Goal: Transaction & Acquisition: Purchase product/service

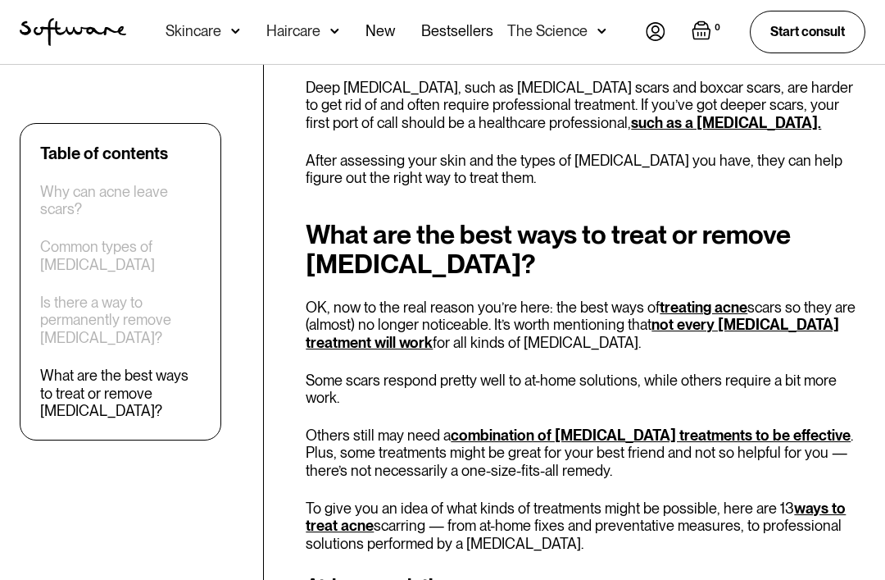
scroll to position [2211, 0]
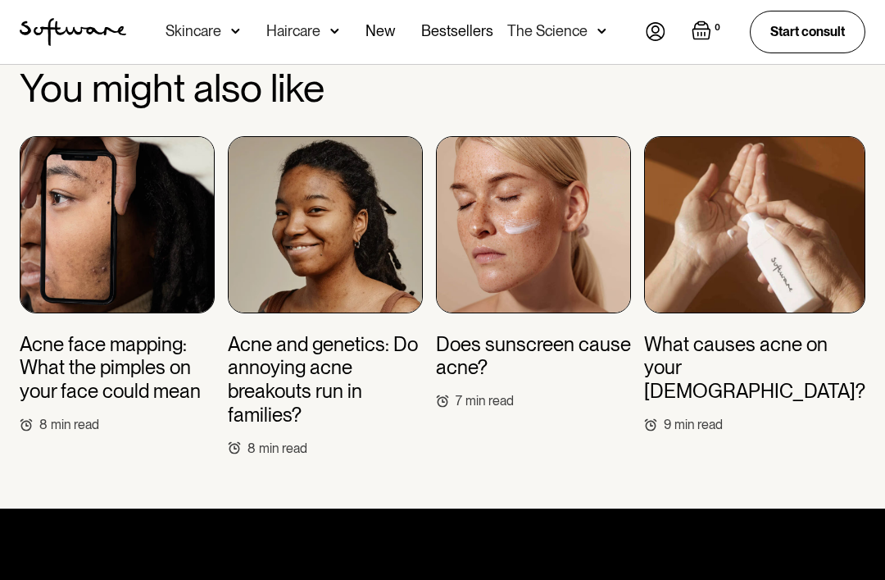
scroll to position [6444, 0]
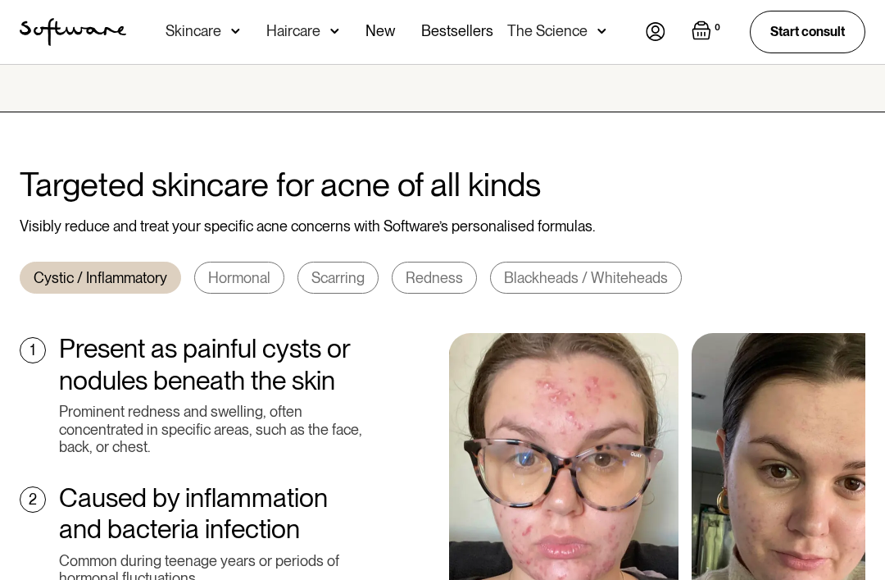
scroll to position [523, 0]
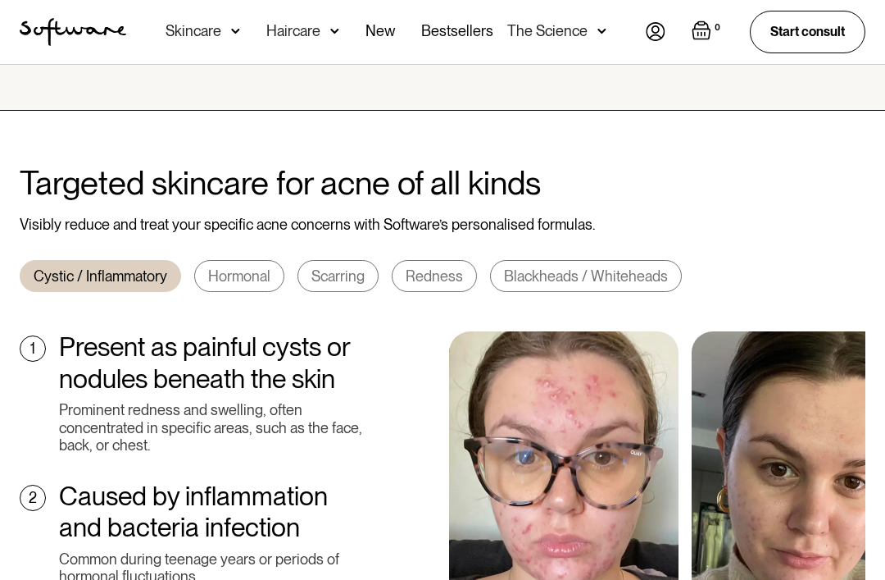
click at [234, 267] on div "Hormonal" at bounding box center [239, 276] width 62 height 18
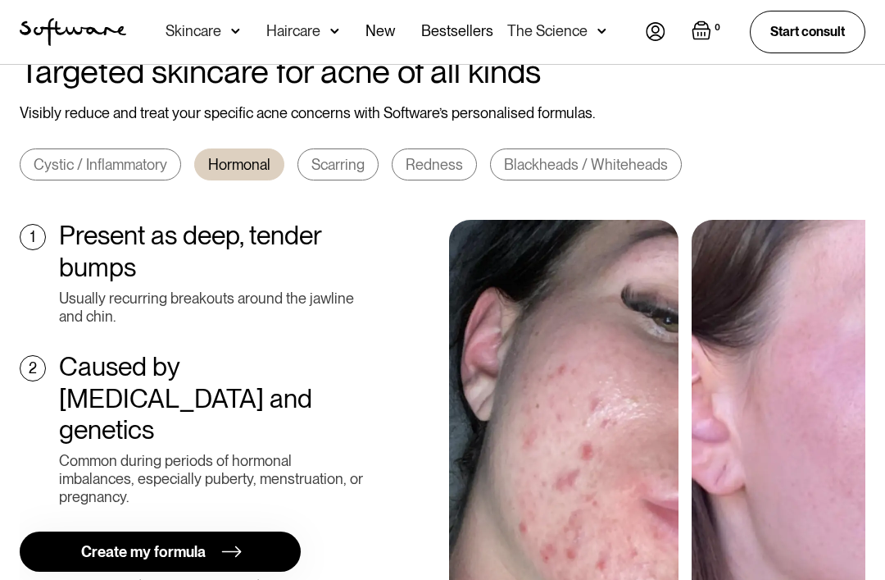
scroll to position [635, 0]
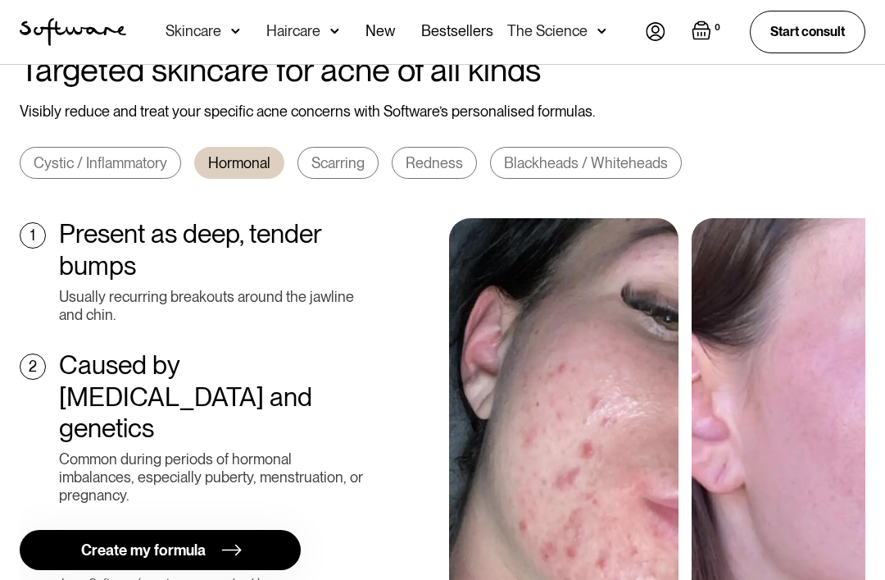
click at [329, 155] on div "Scarring" at bounding box center [337, 164] width 53 height 18
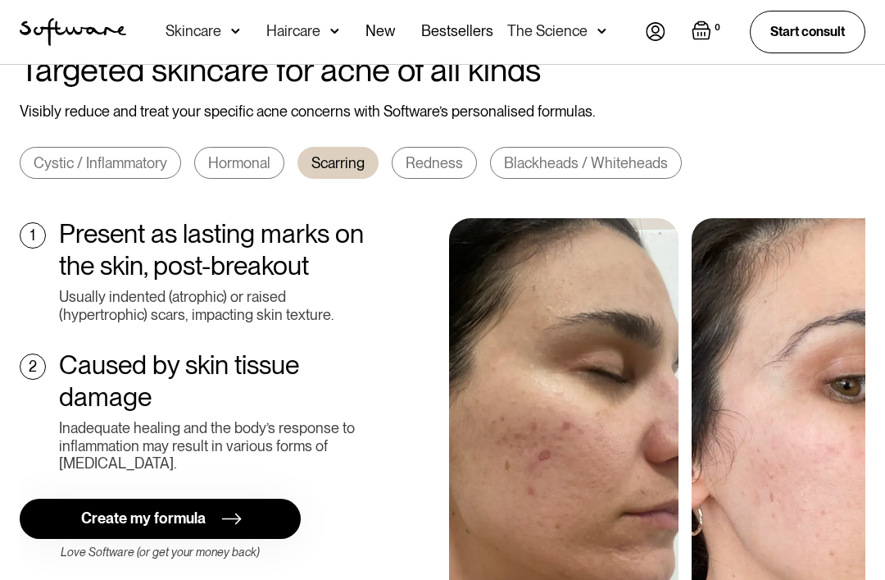
click at [437, 154] on div "Redness" at bounding box center [434, 163] width 57 height 18
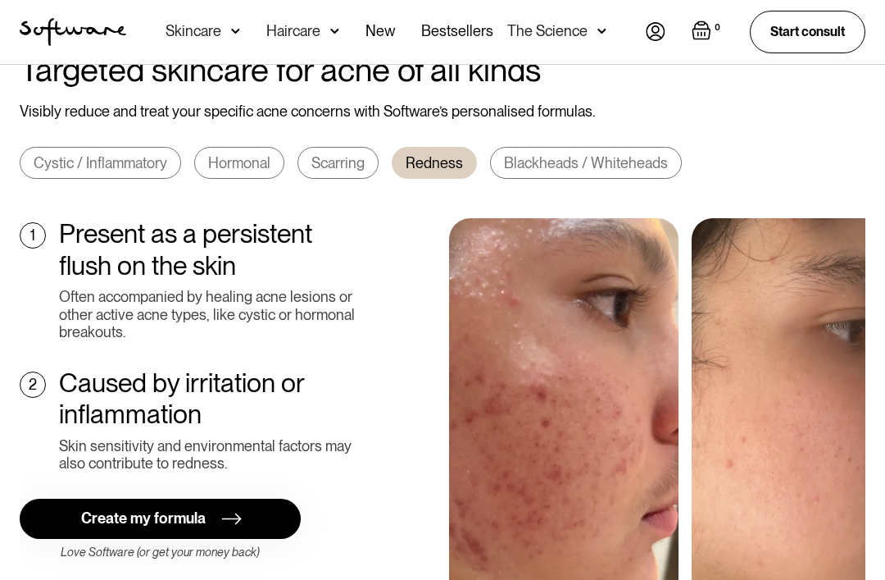
click at [561, 154] on div "Blackheads / Whiteheads" at bounding box center [586, 163] width 164 height 18
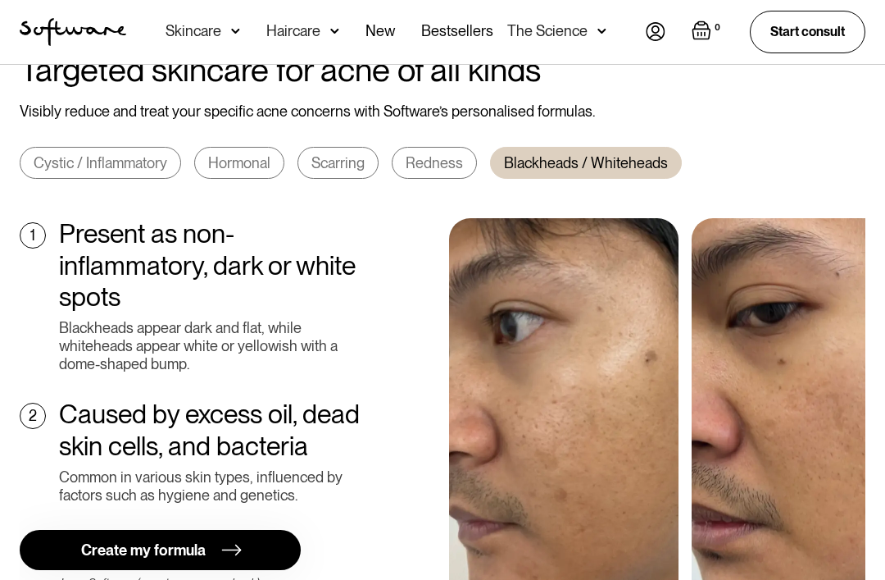
click at [440, 154] on div "Redness" at bounding box center [434, 163] width 57 height 18
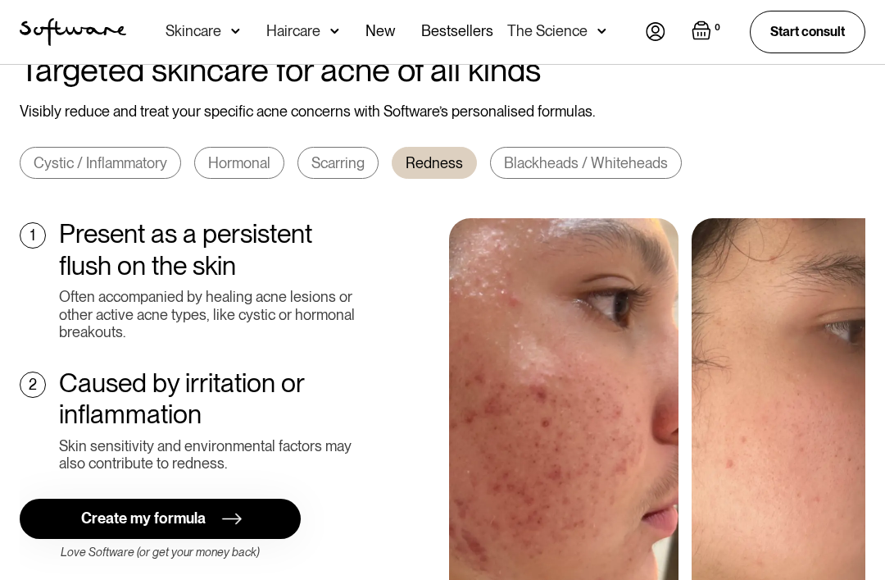
click at [95, 509] on div "Create my formula" at bounding box center [143, 518] width 125 height 18
